Goal: Task Accomplishment & Management: Manage account settings

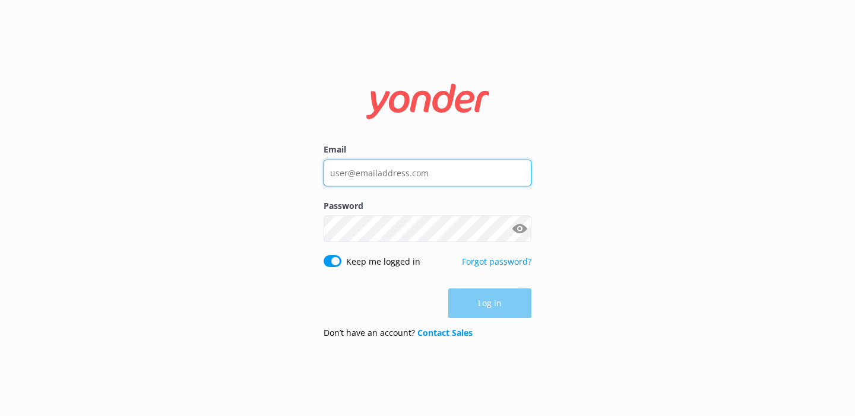
click at [332, 178] on input "Email" at bounding box center [428, 173] width 208 height 27
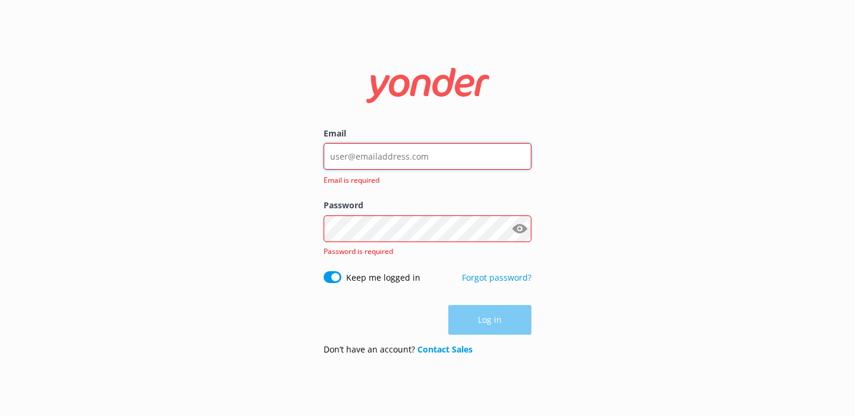
type input "[PERSON_NAME][EMAIL_ADDRESS][DOMAIN_NAME]"
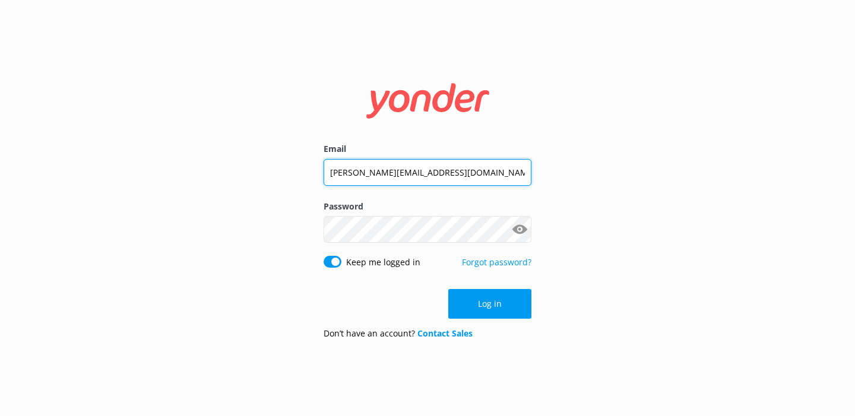
click button "Log in" at bounding box center [489, 304] width 83 height 30
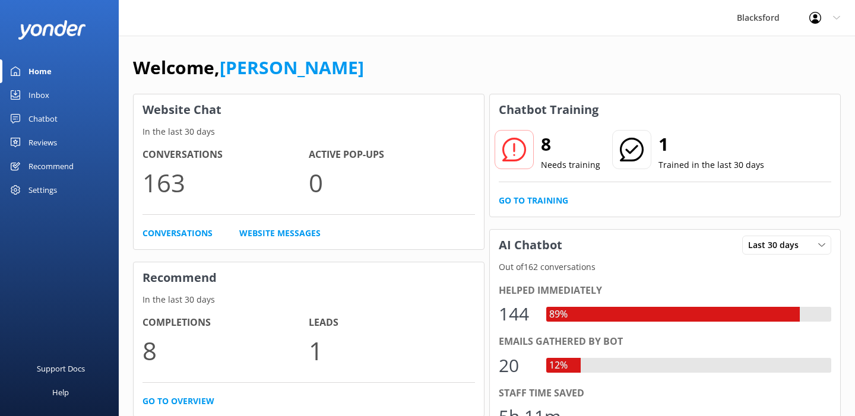
click at [34, 93] on div "Inbox" at bounding box center [38, 95] width 21 height 24
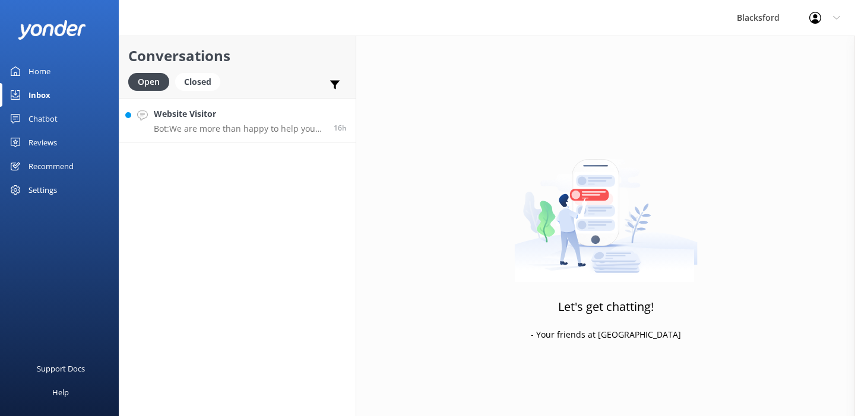
click at [251, 113] on h4 "Website Visitor" at bounding box center [239, 113] width 171 height 13
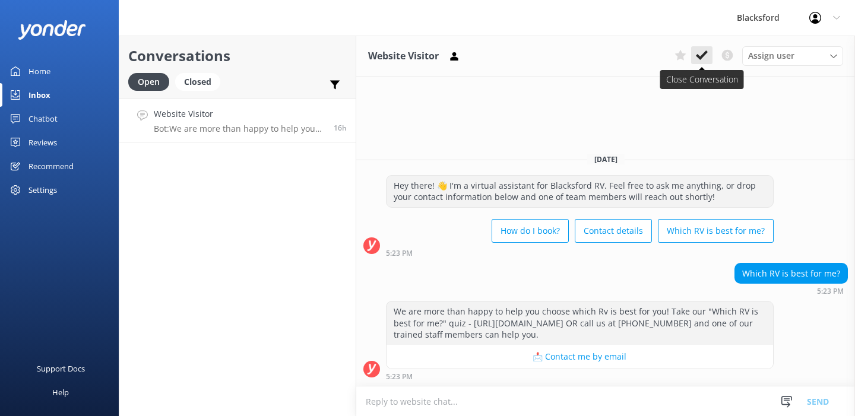
click at [699, 61] on icon at bounding box center [702, 55] width 12 height 12
